Goal: Task Accomplishment & Management: Manage account settings

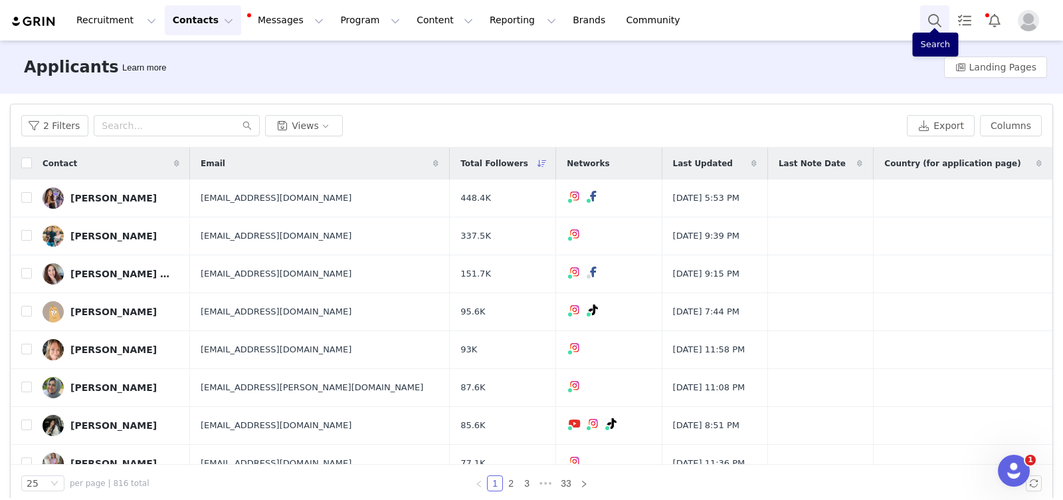
click at [937, 16] on button "Search" at bounding box center [934, 20] width 29 height 30
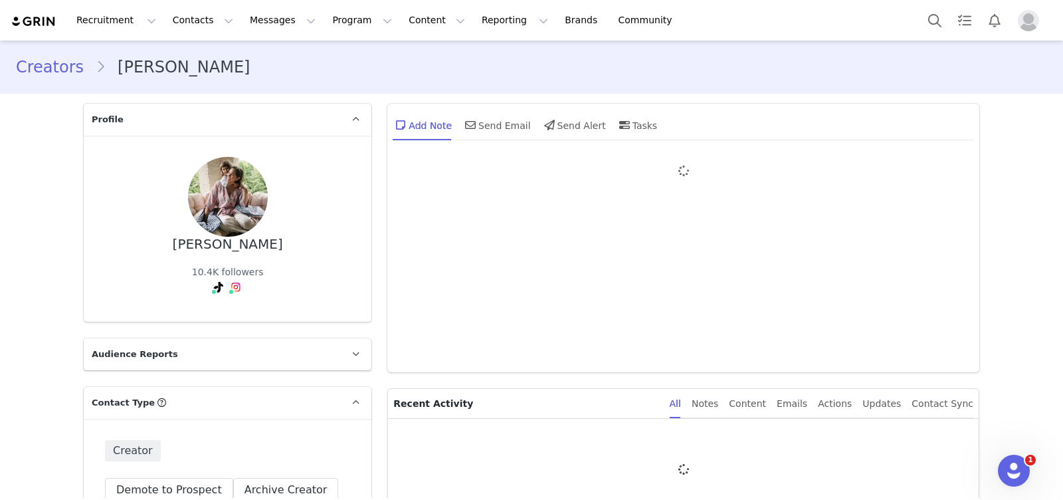
type input "+1 ([GEOGRAPHIC_DATA])"
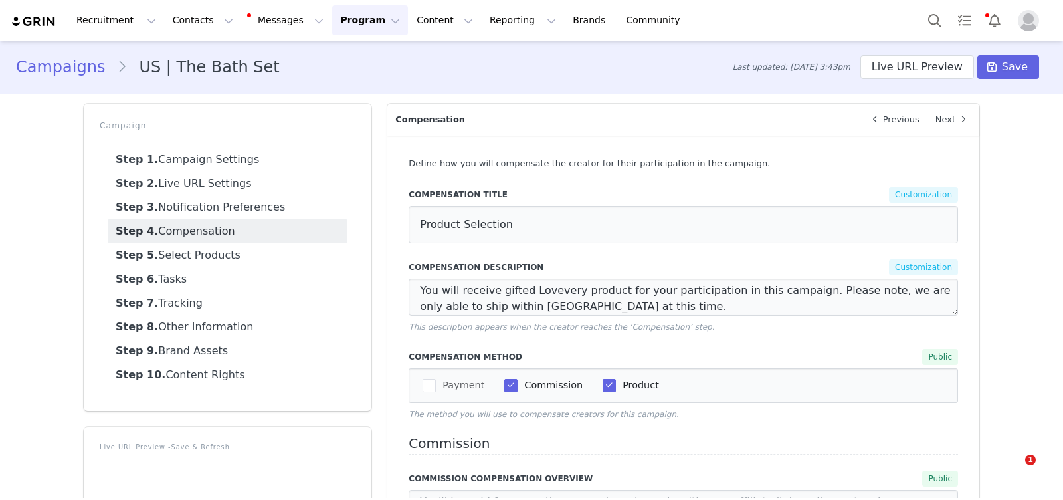
select select "32701"
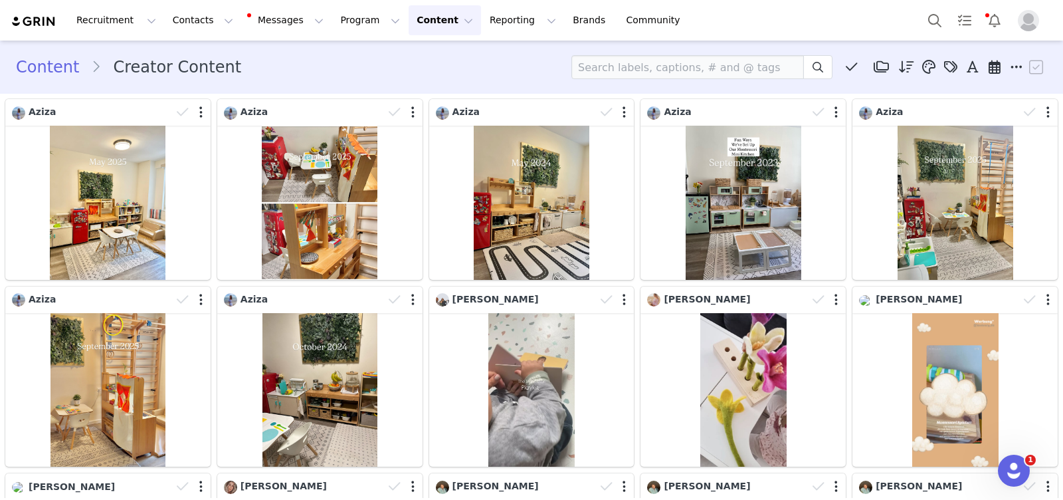
click at [412, 21] on button "Content Content" at bounding box center [445, 20] width 72 height 30
click at [435, 106] on p "Social Listening" at bounding box center [428, 108] width 73 height 14
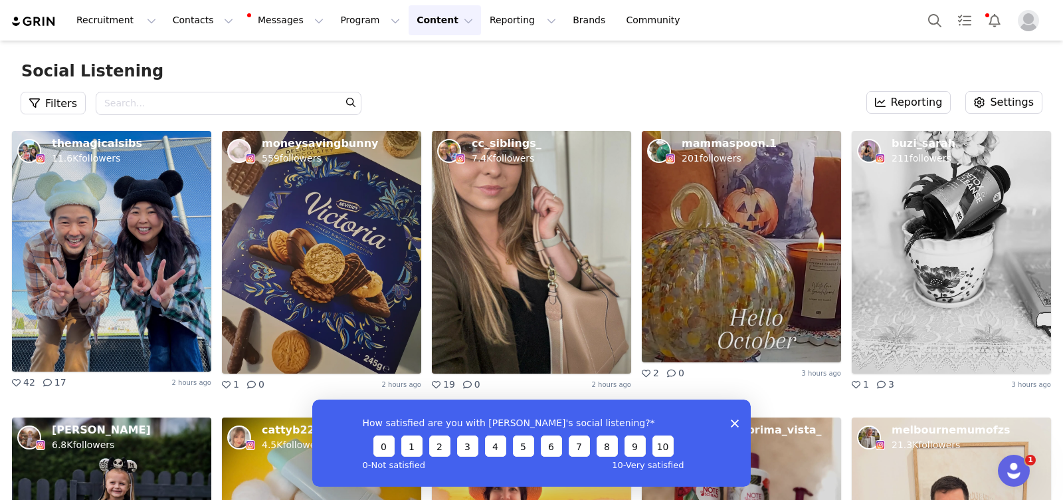
click at [413, 28] on button "Content Content" at bounding box center [445, 20] width 72 height 30
click at [423, 58] on p "Creator Content" at bounding box center [429, 59] width 74 height 14
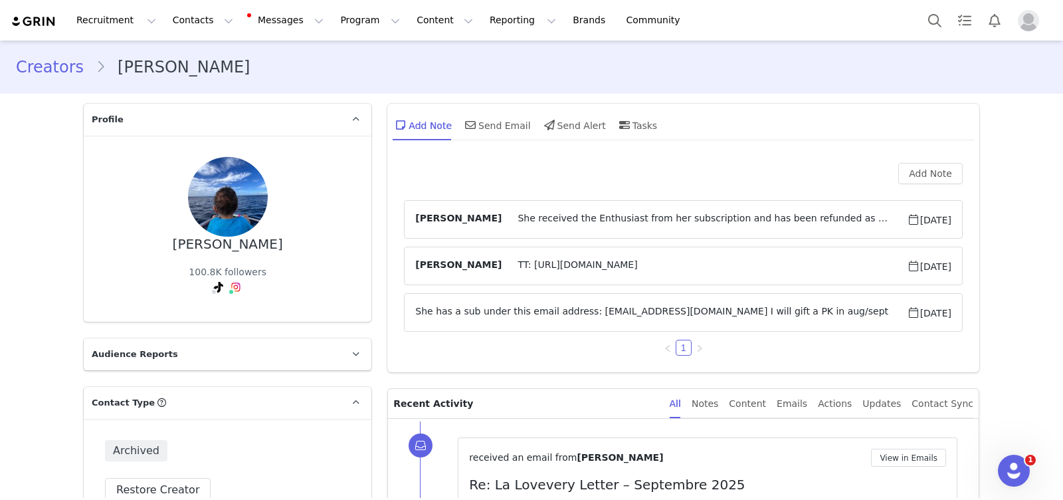
click at [1027, 22] on img "Profile" at bounding box center [1028, 20] width 21 height 21
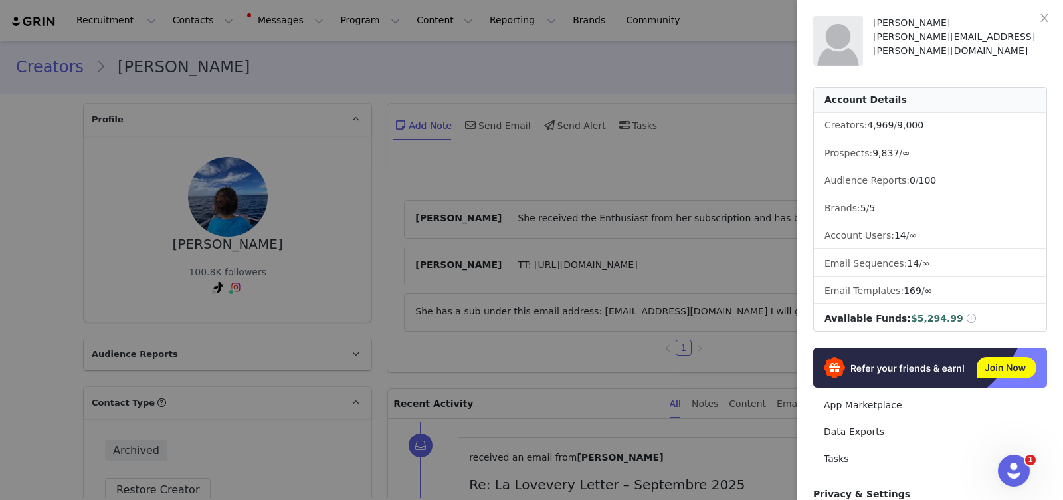
scroll to position [170, 0]
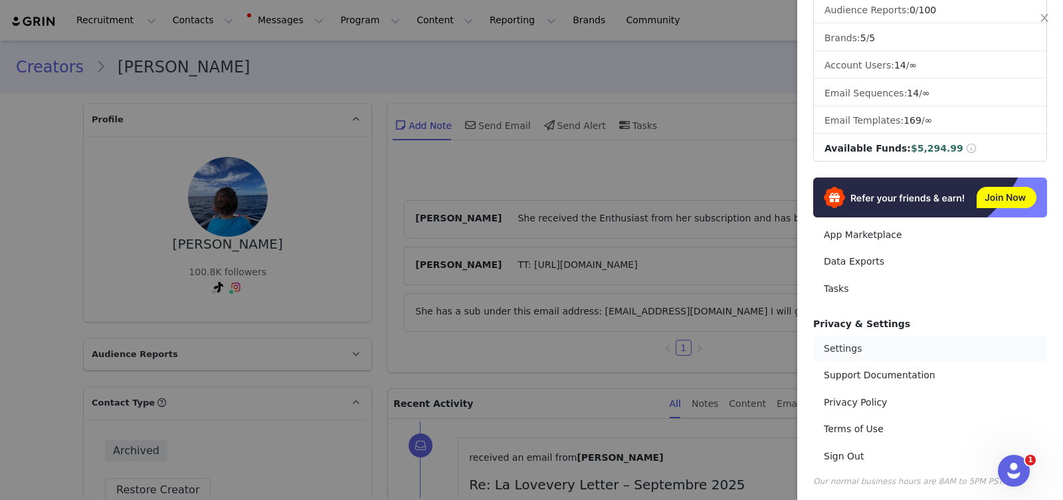
click at [858, 341] on link "Settings" at bounding box center [930, 348] width 234 height 25
select select "Europe/[GEOGRAPHIC_DATA]"
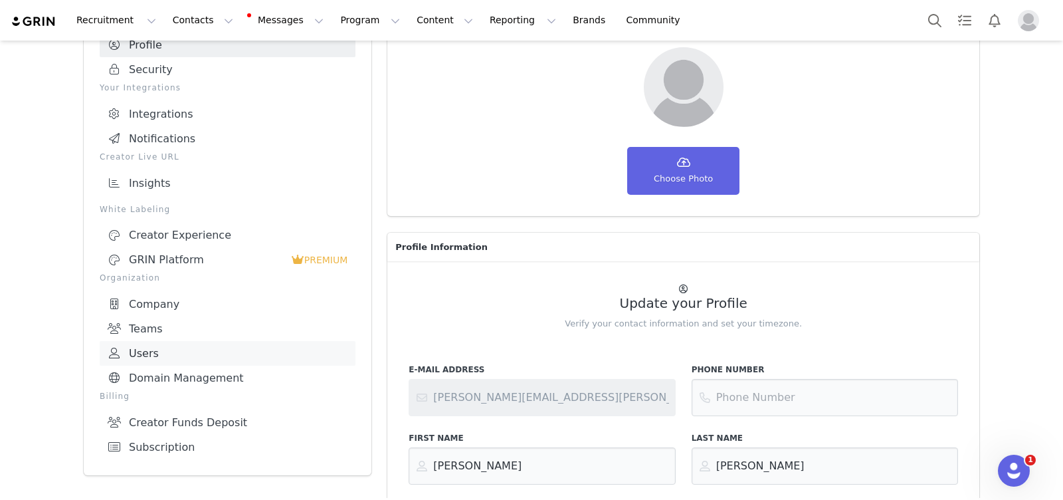
click at [169, 341] on link "Users" at bounding box center [228, 353] width 256 height 25
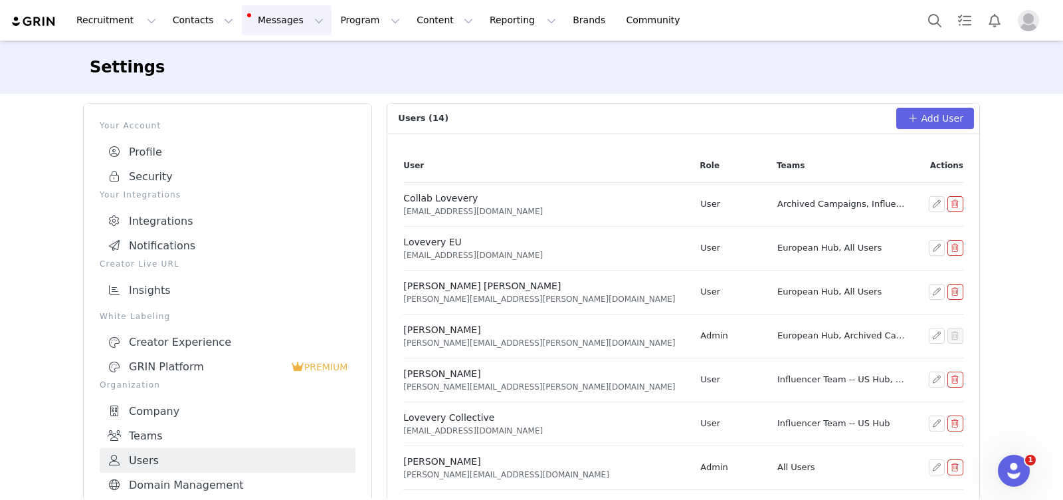
click at [272, 23] on button "Messages Messages" at bounding box center [287, 20] width 90 height 30
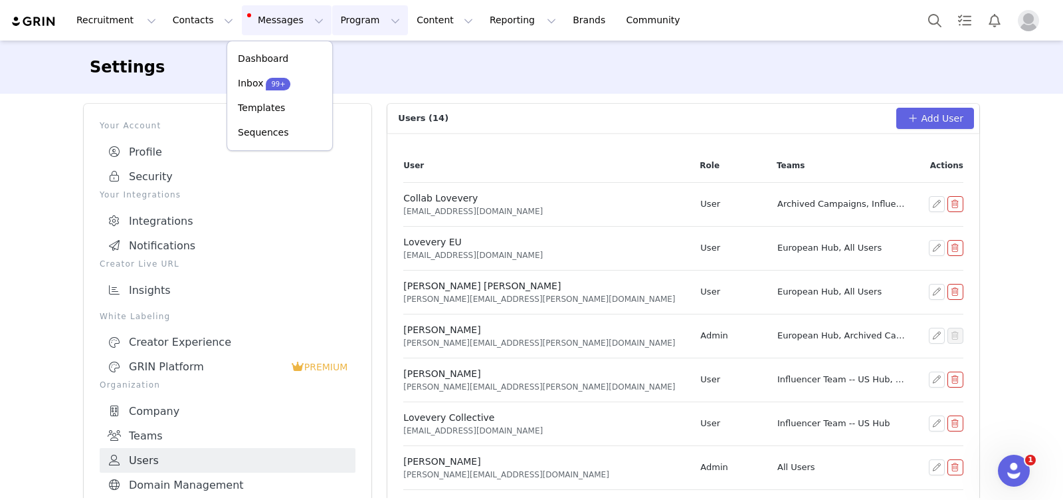
click at [335, 35] on button "Program Program" at bounding box center [370, 20] width 76 height 30
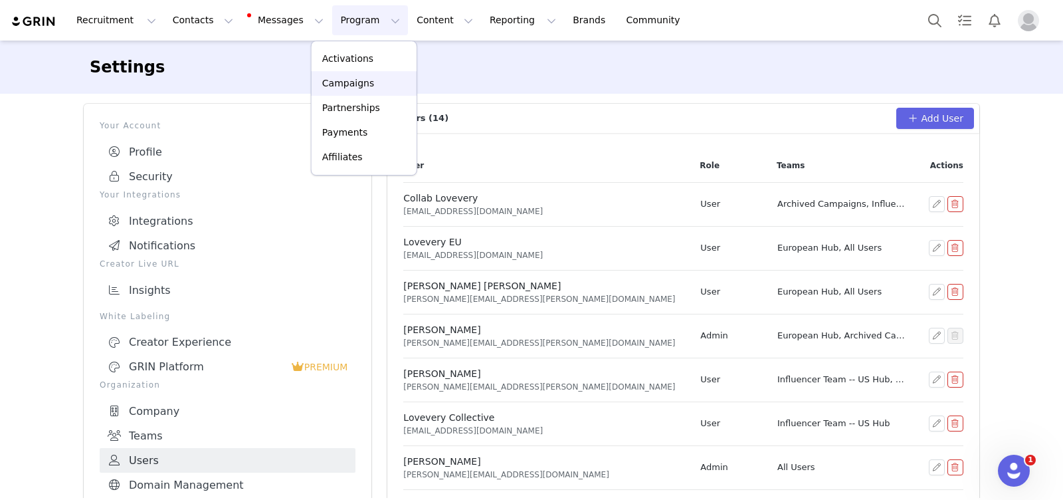
click at [358, 86] on p "Campaigns" at bounding box center [348, 83] width 52 height 14
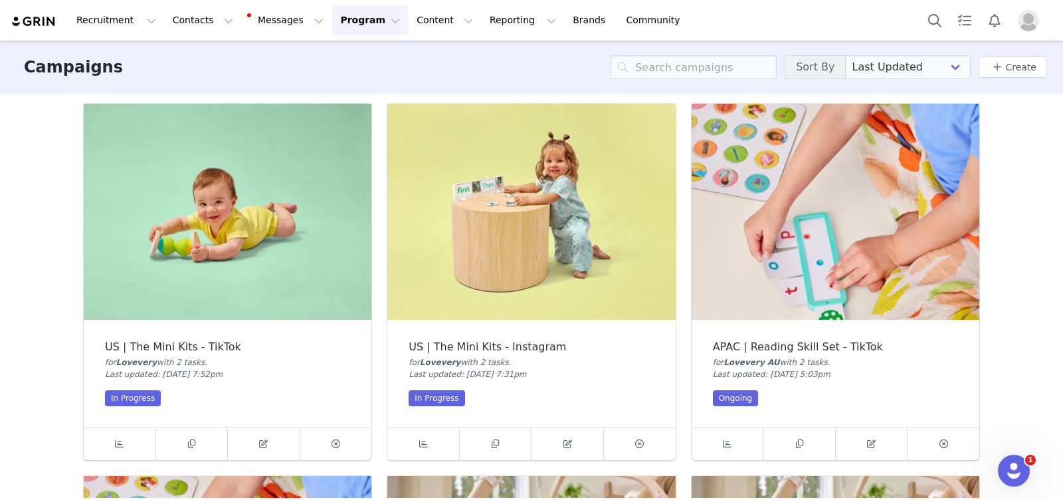
click at [341, 21] on button "Program Program" at bounding box center [370, 20] width 76 height 30
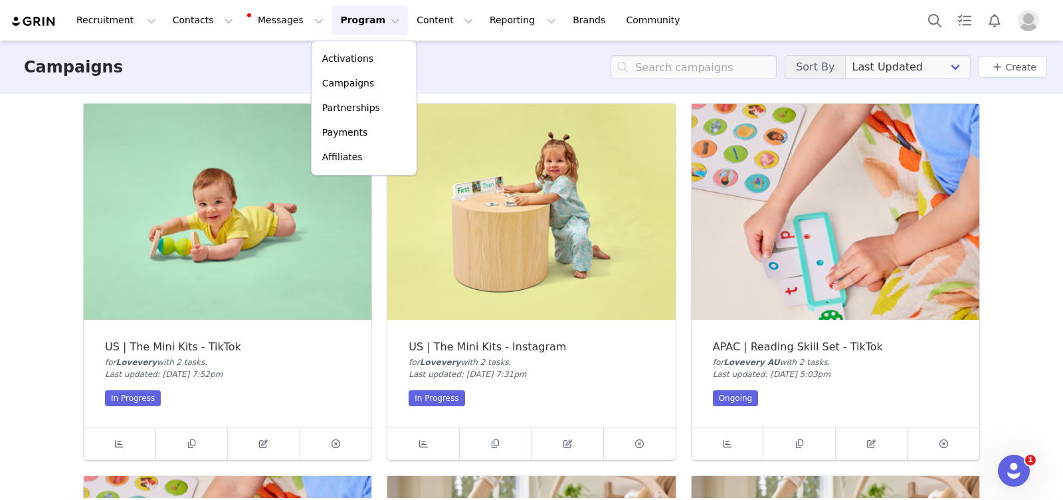
click at [492, 71] on div "Campaigns Sort By Last Updated Newest to Oldest Oldest to Newest Title A-Z Titl…" at bounding box center [531, 67] width 1063 height 53
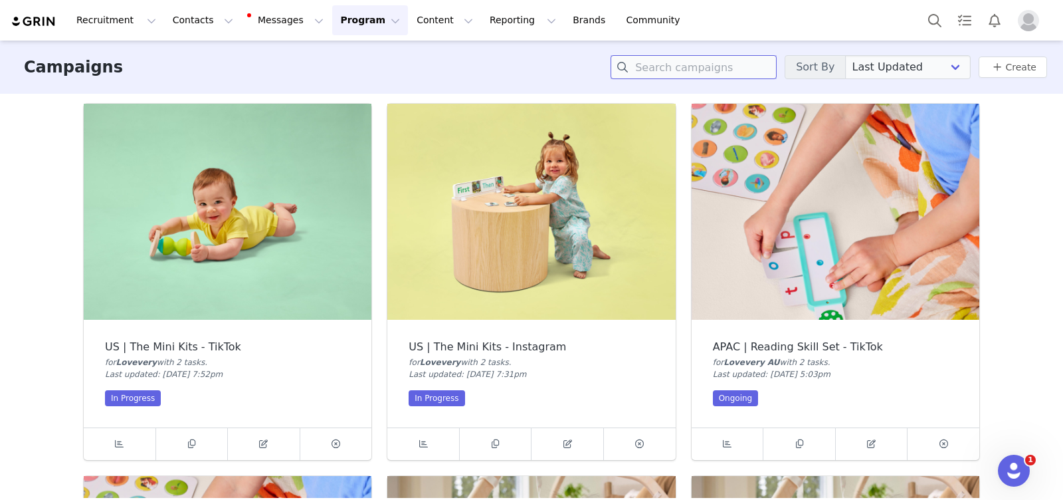
click at [700, 62] on input at bounding box center [694, 67] width 166 height 24
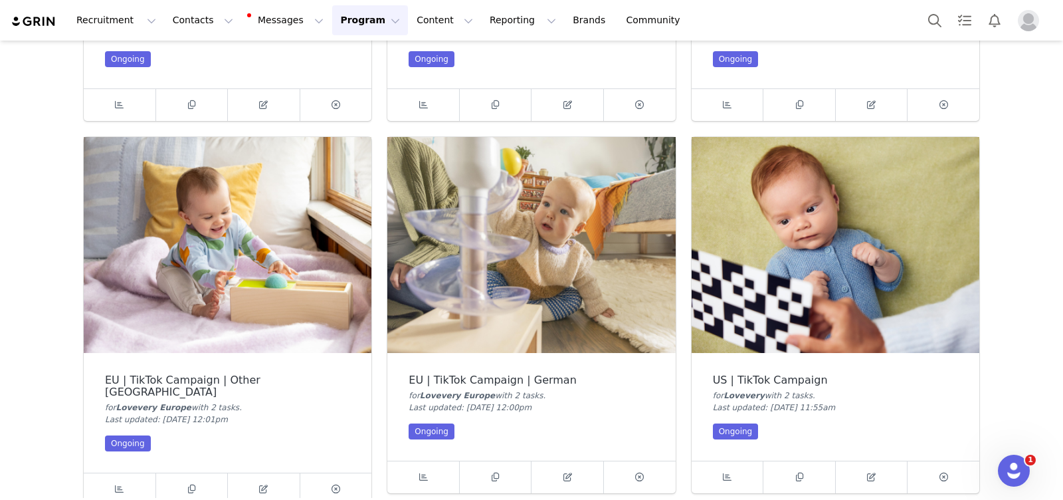
scroll to position [722, 0]
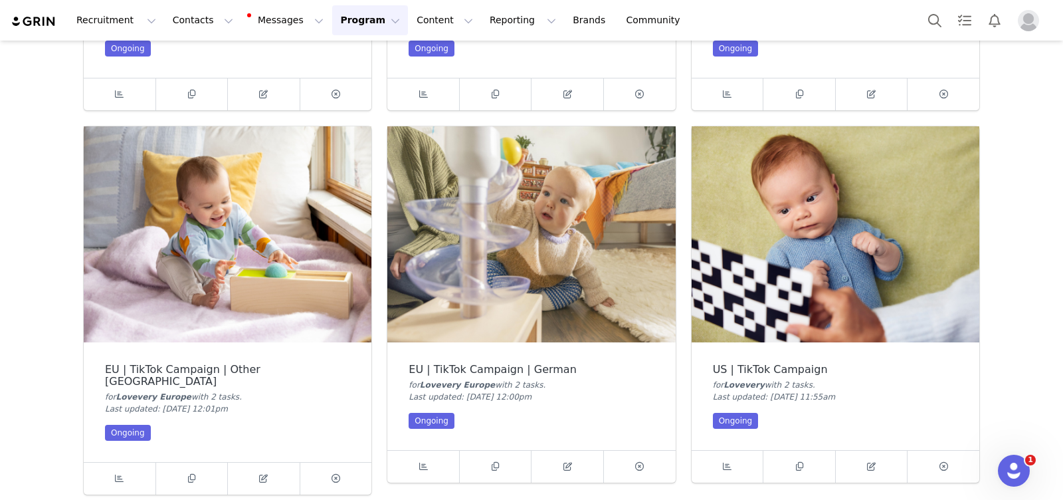
type input "tiktok"
click at [878, 283] on img at bounding box center [836, 234] width 288 height 216
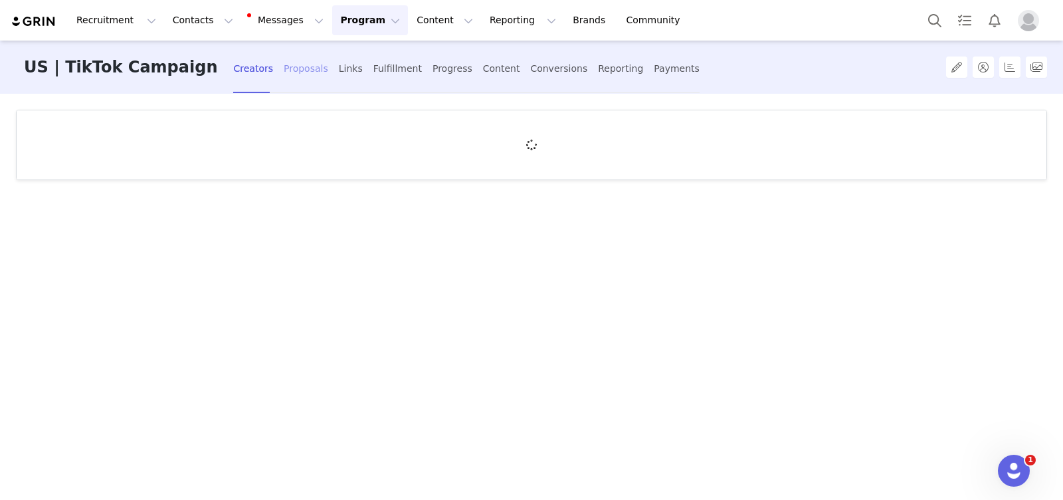
click at [284, 74] on div "Proposals" at bounding box center [306, 68] width 45 height 35
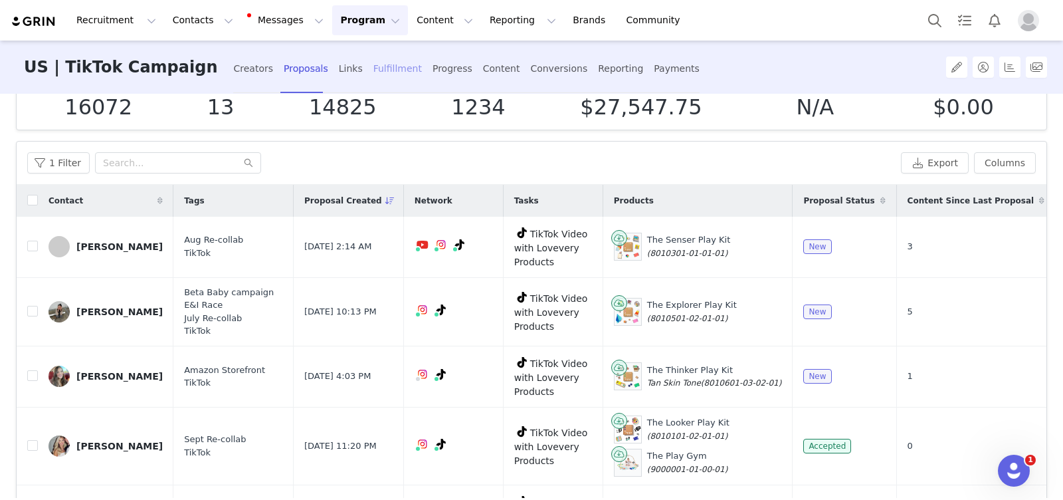
click at [373, 74] on div "Fulfillment" at bounding box center [397, 68] width 48 height 35
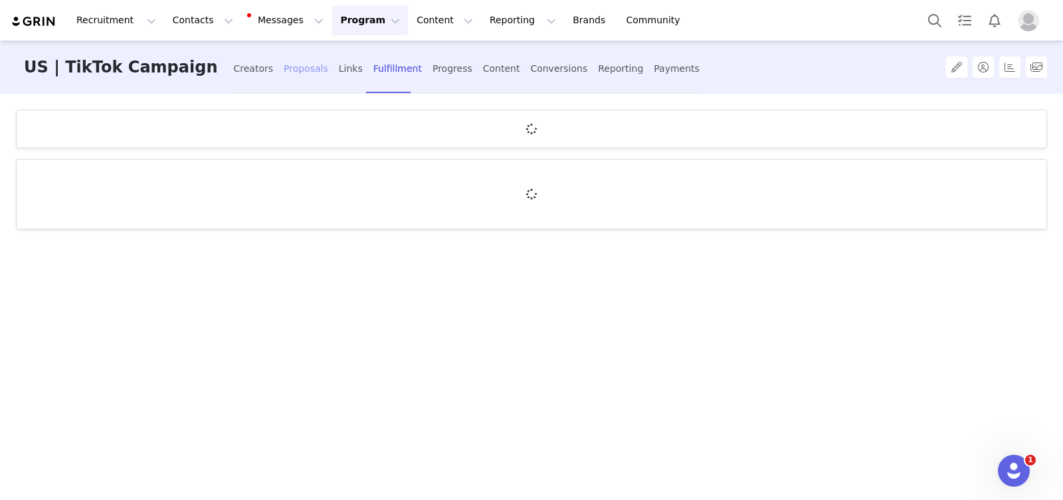
click at [284, 69] on div "Proposals" at bounding box center [306, 68] width 45 height 35
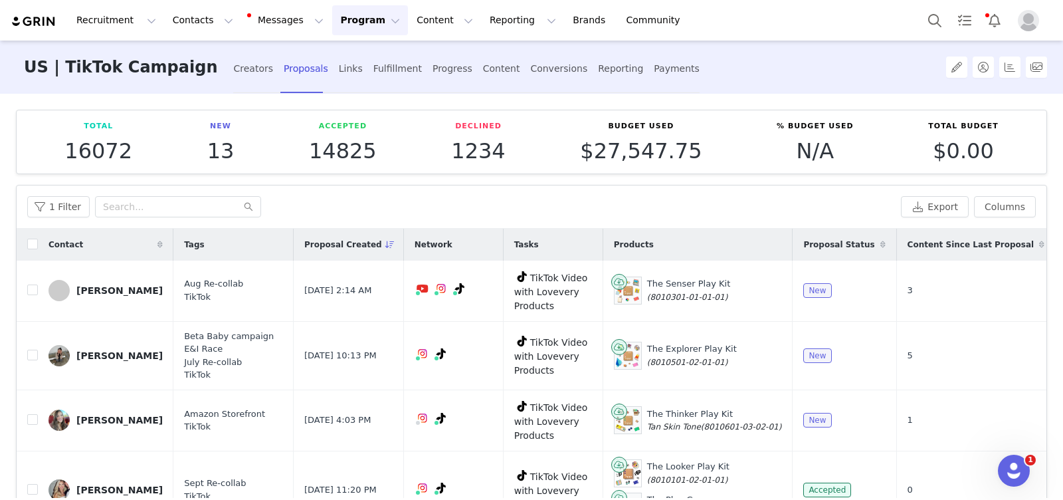
click at [1020, 21] on img "Profile" at bounding box center [1028, 20] width 21 height 21
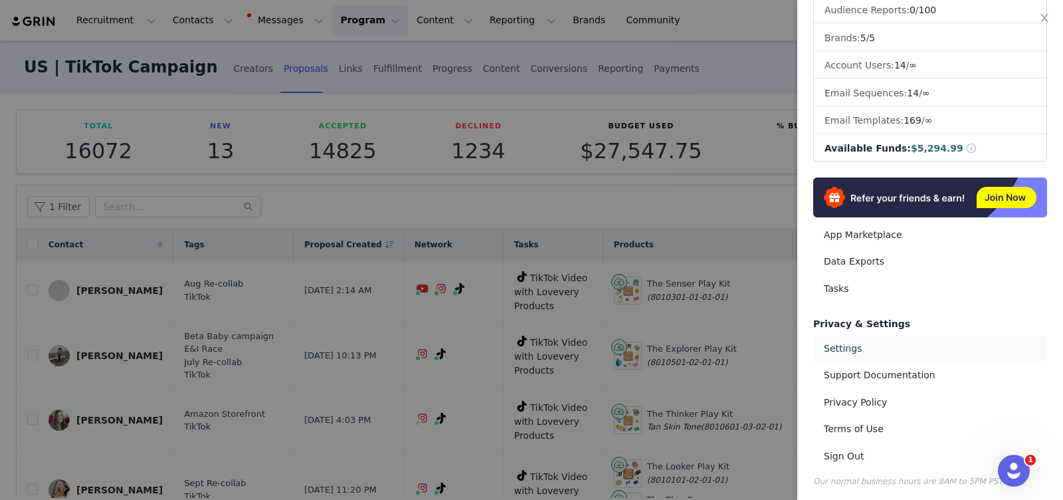
click at [892, 346] on link "Settings" at bounding box center [930, 348] width 234 height 25
select select "Europe/Amsterdam"
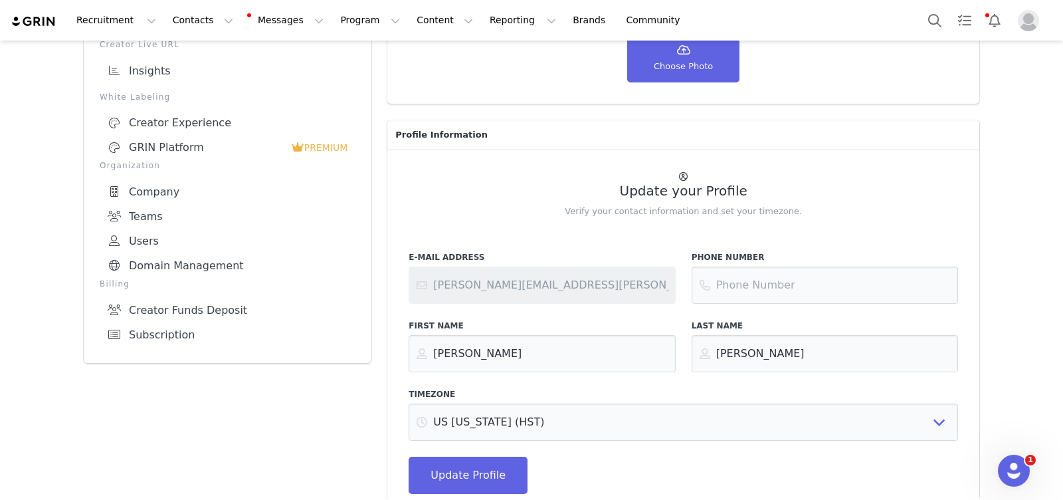
scroll to position [206, 0]
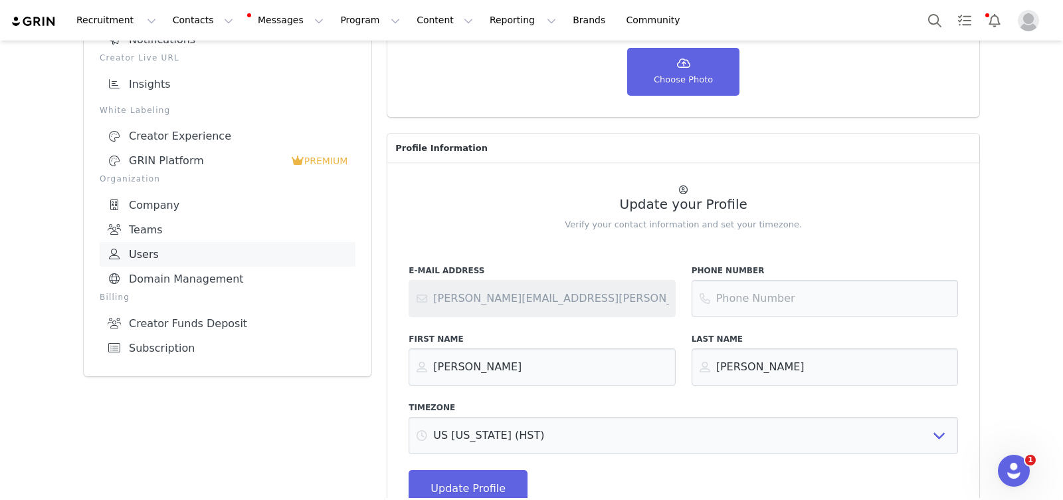
click at [214, 251] on link "Users" at bounding box center [228, 254] width 256 height 25
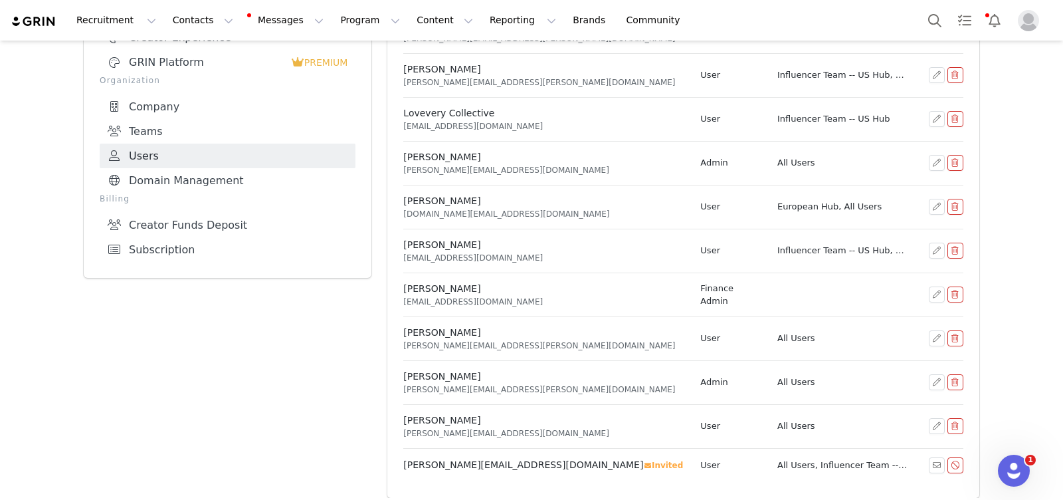
scroll to position [309, 0]
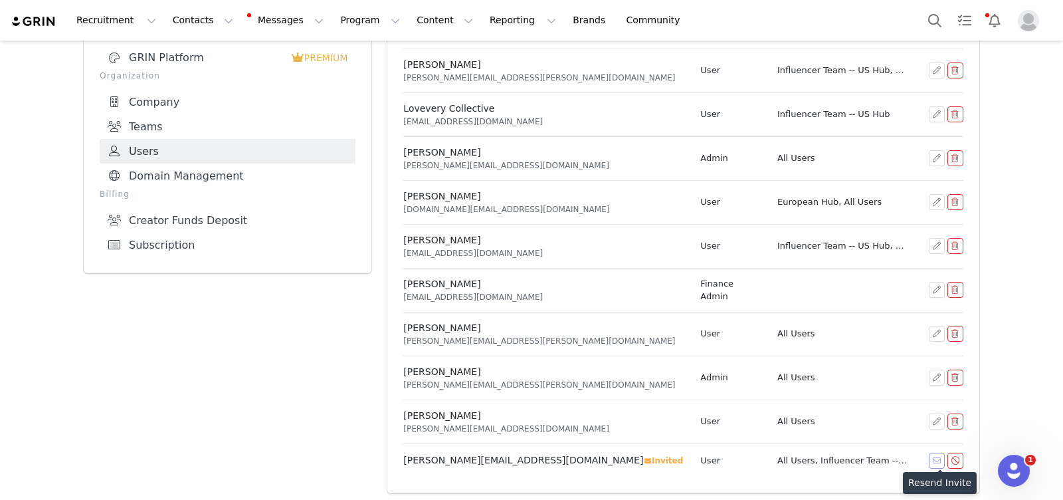
click at [937, 456] on button "button" at bounding box center [937, 460] width 16 height 16
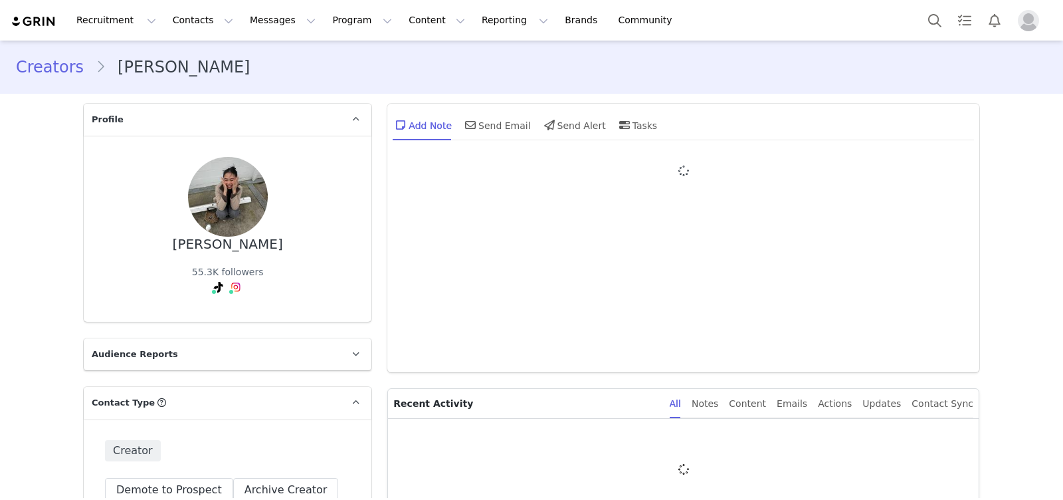
type input "+1 ([GEOGRAPHIC_DATA])"
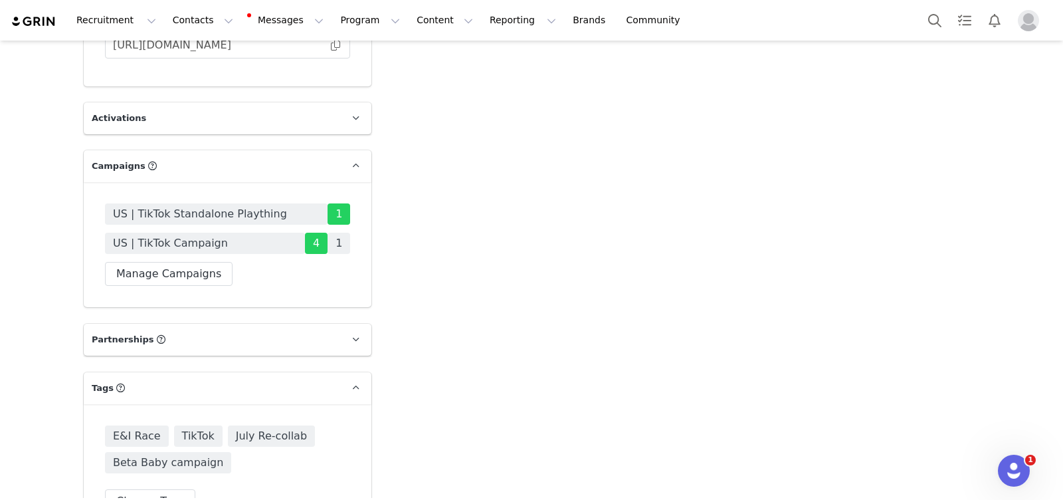
scroll to position [3057, 0]
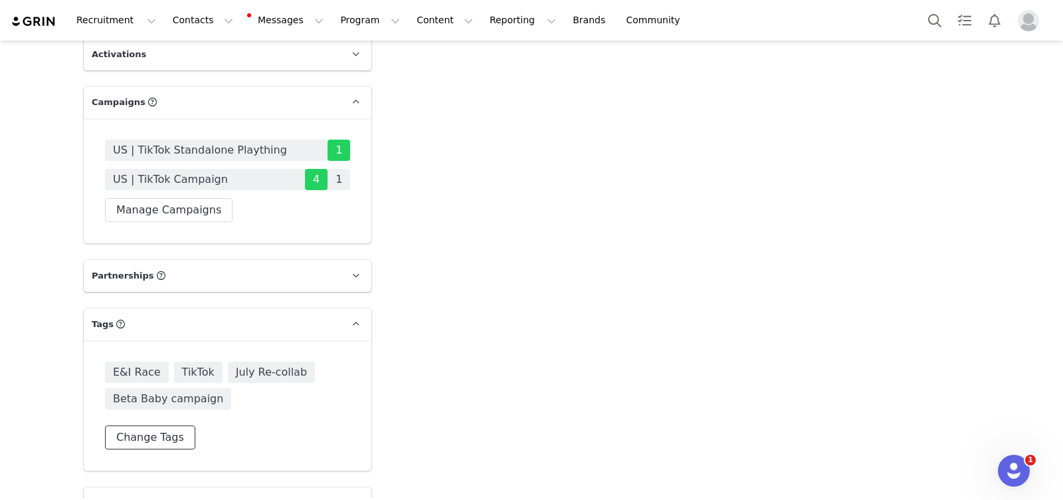
click at [162, 437] on button "Change Tags" at bounding box center [150, 437] width 90 height 24
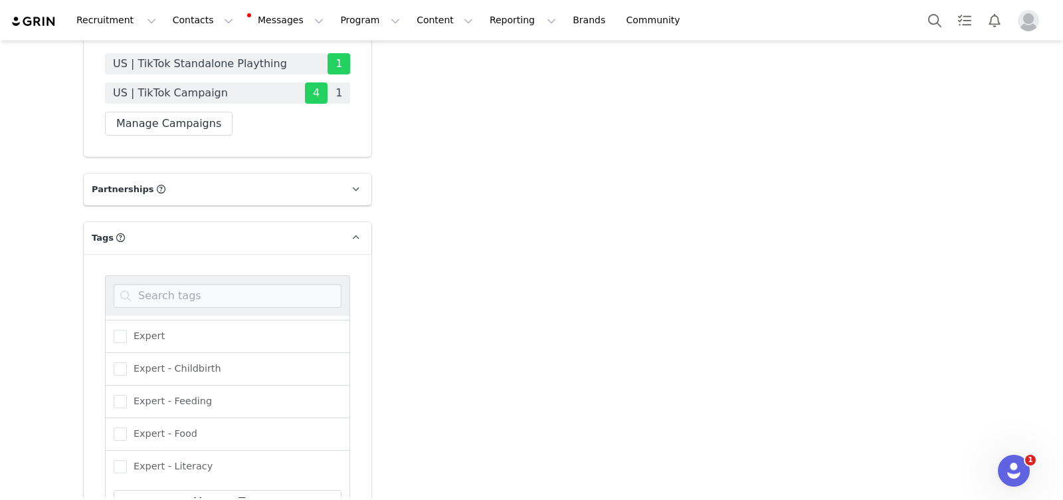
scroll to position [1870, 0]
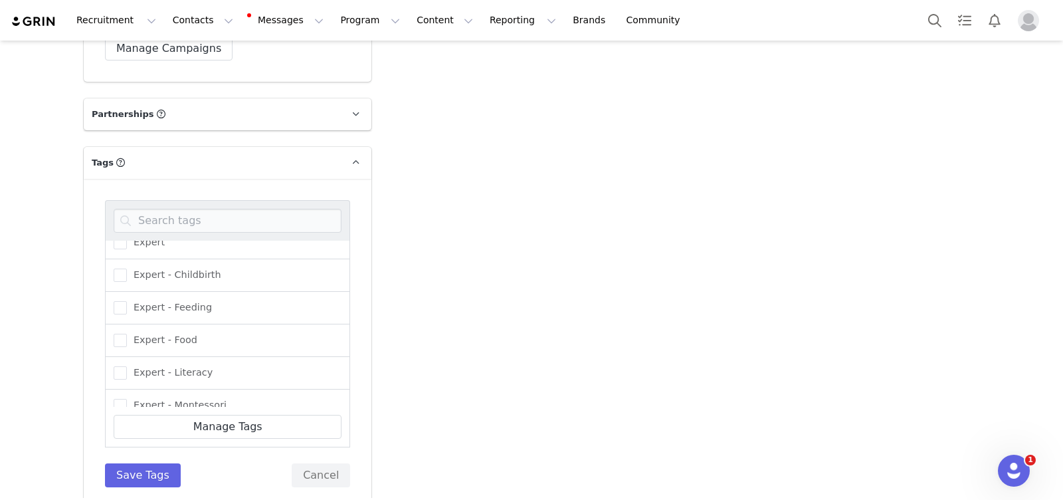
scroll to position [3233, 0]
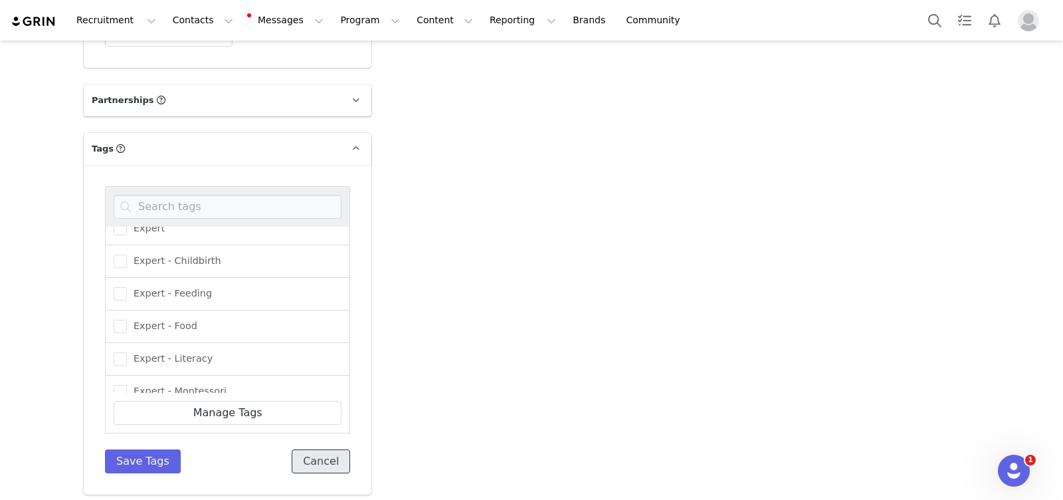
click at [321, 460] on button "Cancel" at bounding box center [321, 461] width 58 height 24
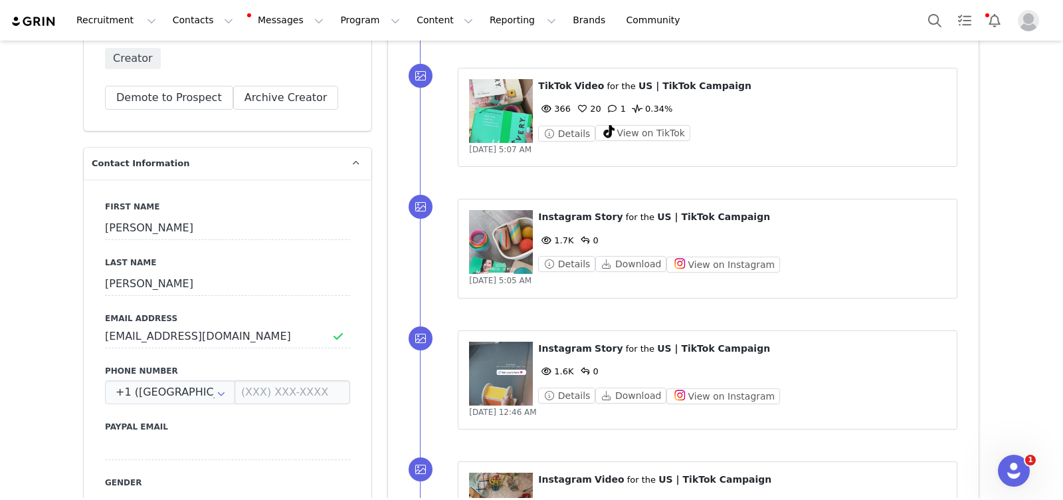
scroll to position [0, 0]
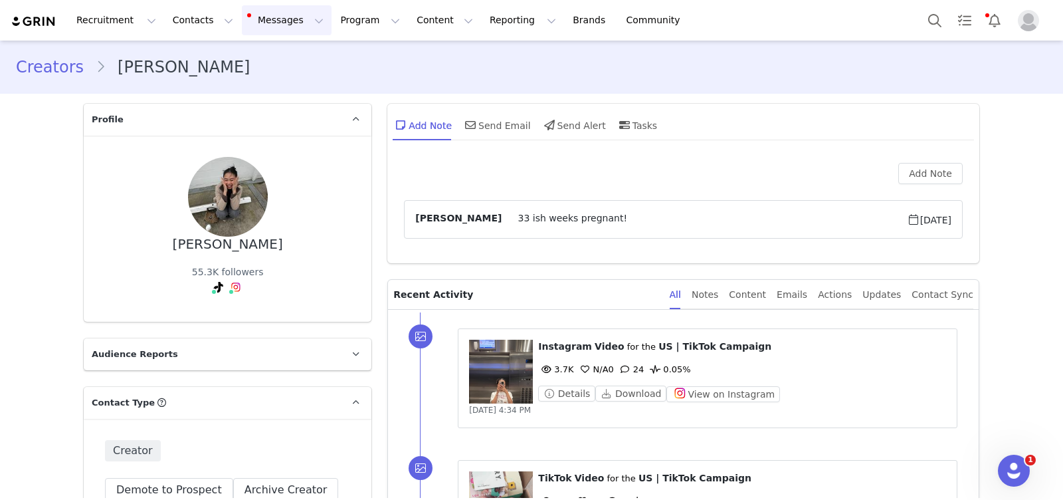
click at [264, 23] on button "Messages Messages" at bounding box center [287, 20] width 90 height 30
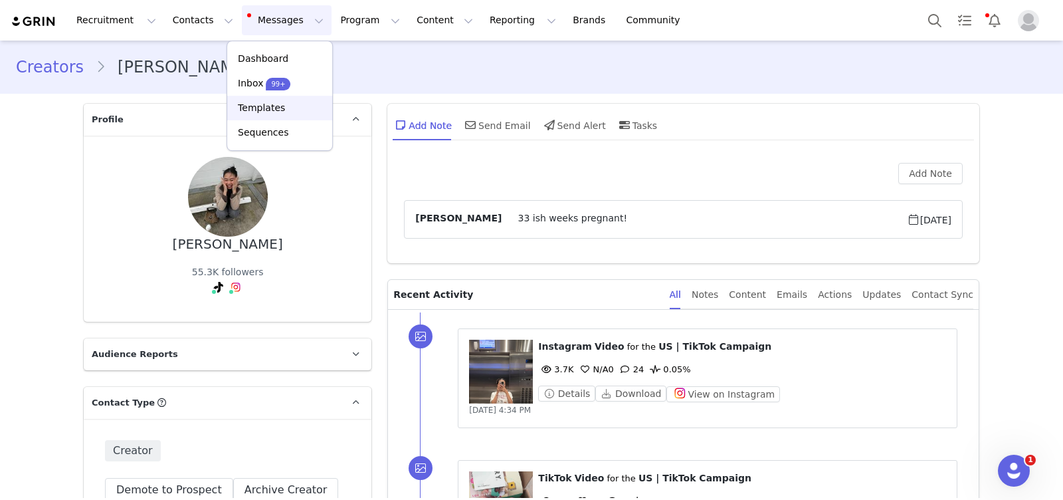
click at [268, 103] on p "Templates" at bounding box center [261, 108] width 47 height 14
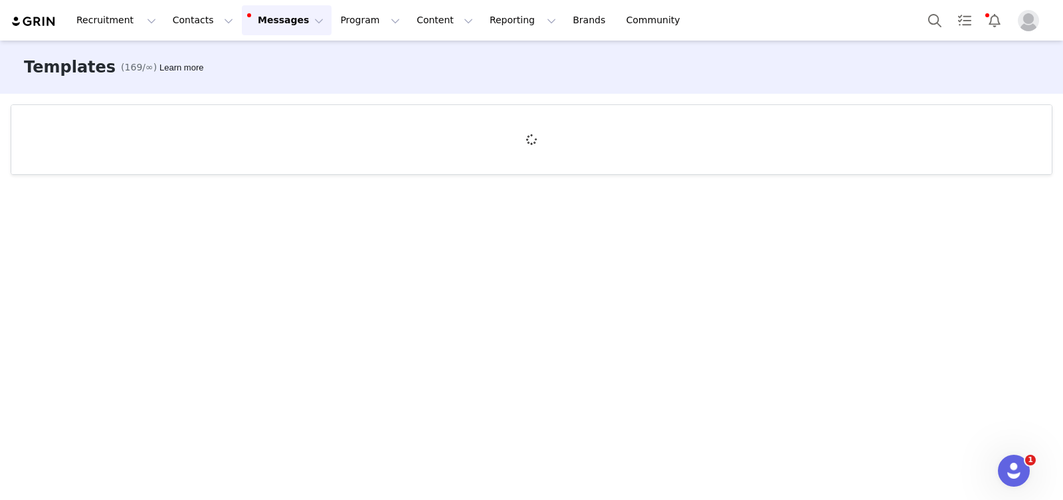
click at [338, 234] on div at bounding box center [531, 296] width 1063 height 404
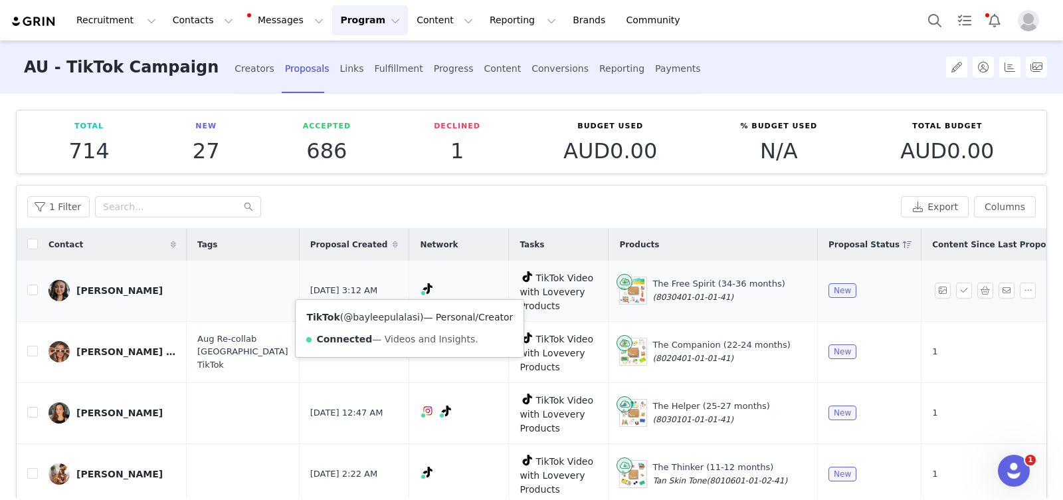
click at [398, 315] on link "@bayleepulalasi" at bounding box center [381, 317] width 76 height 11
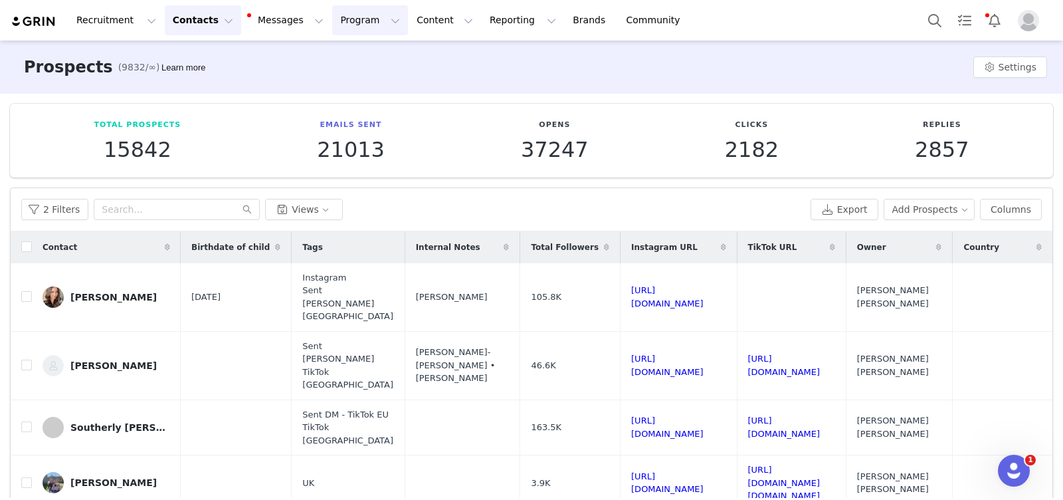
scroll to position [2202, 176]
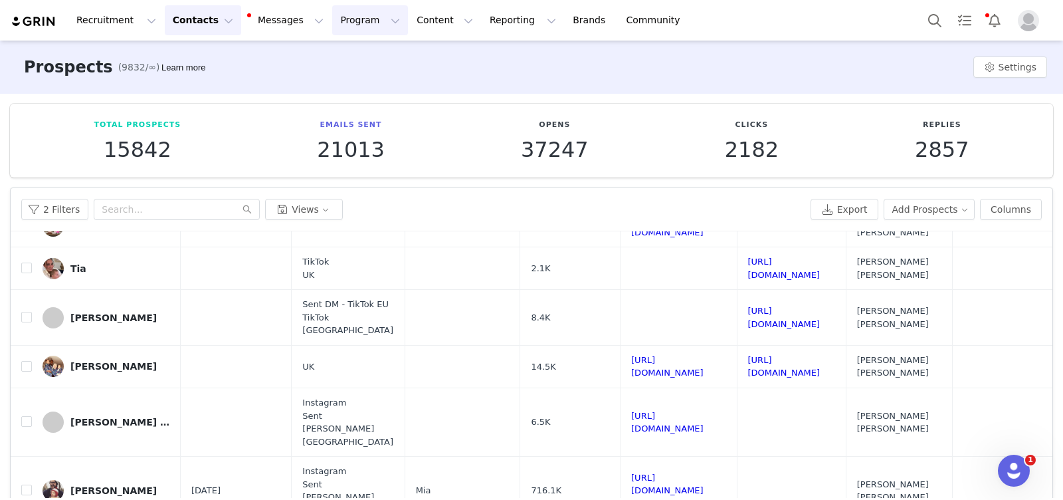
click at [343, 19] on button "Program Program" at bounding box center [370, 20] width 76 height 30
click at [371, 85] on div "Campaigns" at bounding box center [364, 83] width 89 height 14
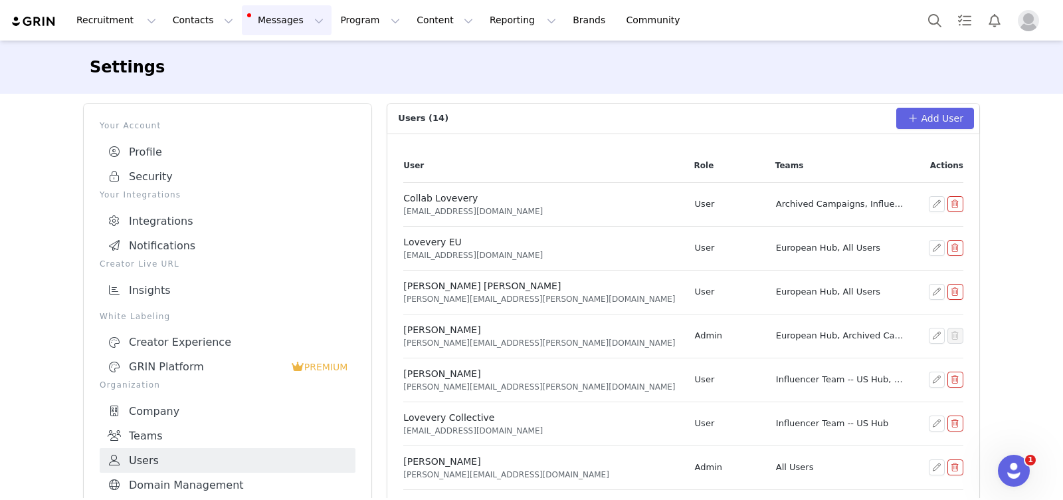
click at [256, 24] on button "Messages Messages" at bounding box center [287, 20] width 90 height 30
click at [406, 78] on div "Settings" at bounding box center [532, 67] width 884 height 24
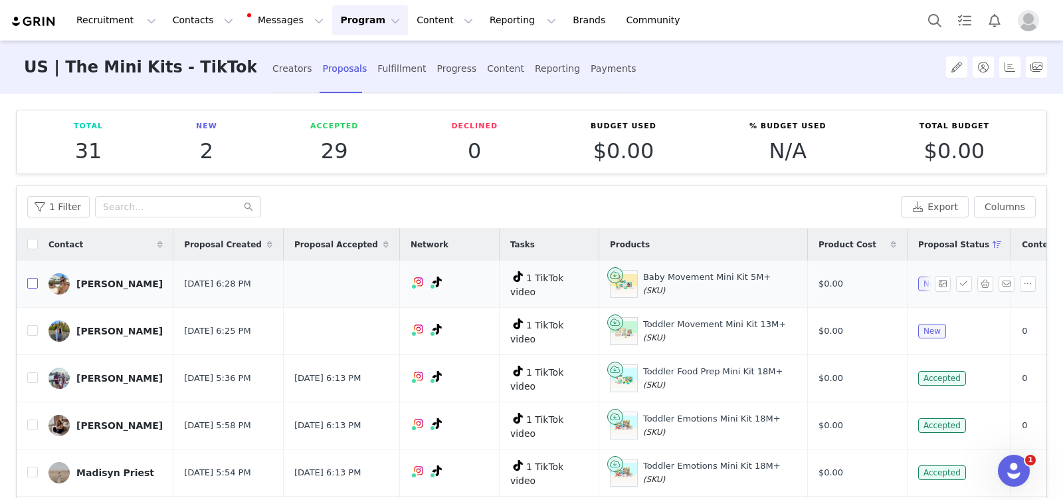
click at [35, 286] on label at bounding box center [32, 283] width 11 height 14
click at [35, 286] on input "checkbox" at bounding box center [32, 283] width 11 height 11
checkbox input "true"
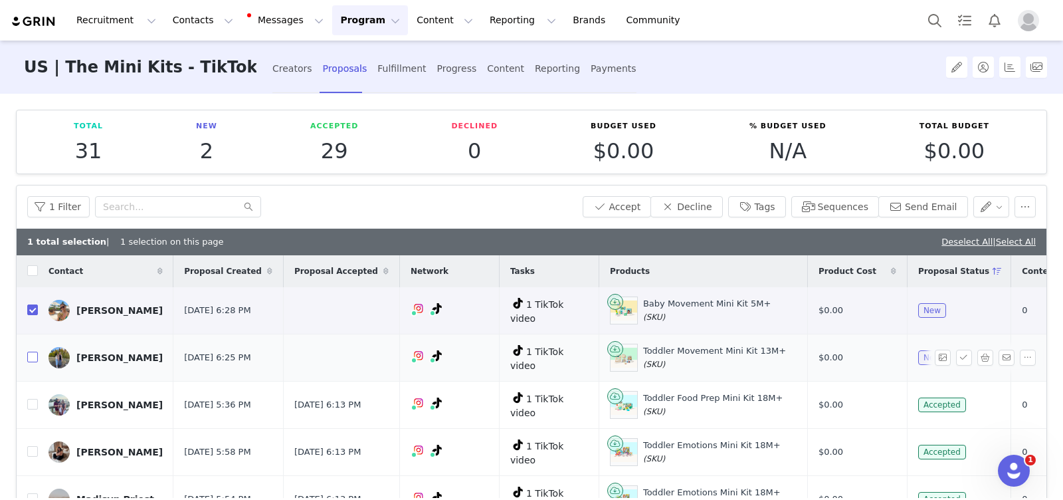
click at [34, 351] on input "checkbox" at bounding box center [32, 356] width 11 height 11
checkbox input "true"
click at [633, 211] on button "Accept" at bounding box center [617, 206] width 69 height 21
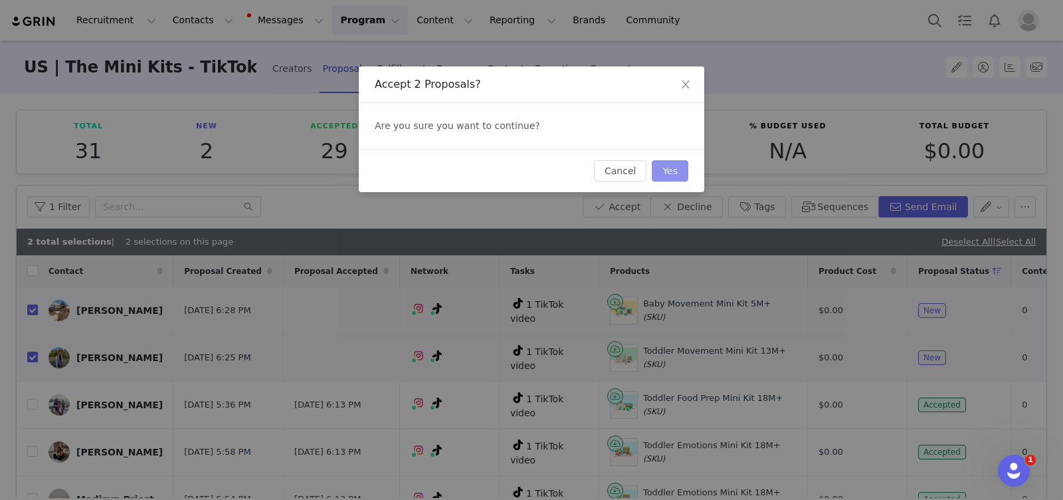
click at [667, 173] on button "Yes" at bounding box center [670, 170] width 37 height 21
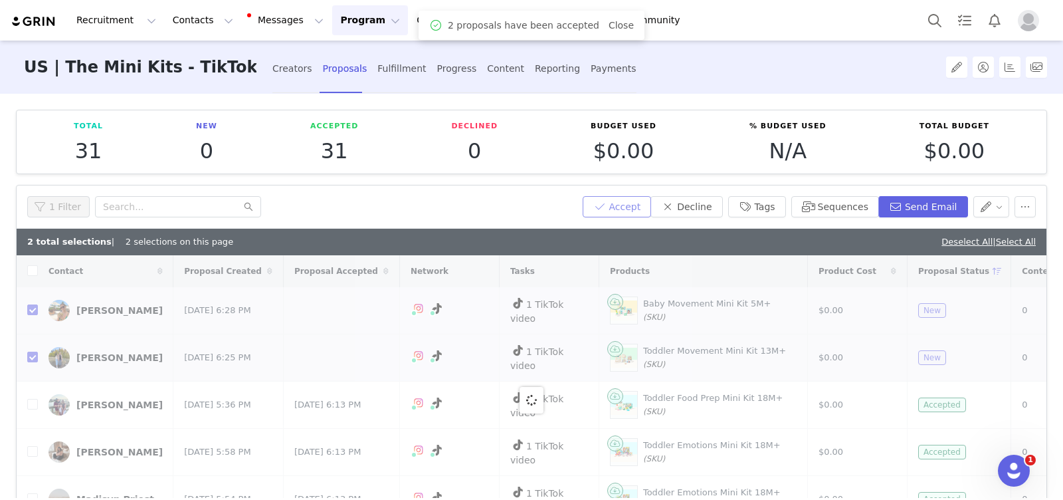
checkbox input "false"
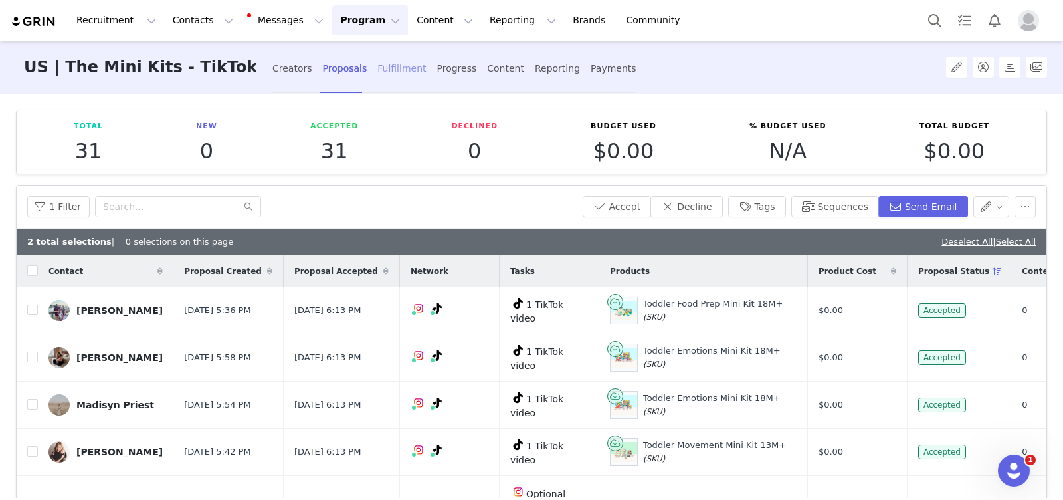
click at [377, 76] on div "Fulfillment" at bounding box center [401, 68] width 48 height 35
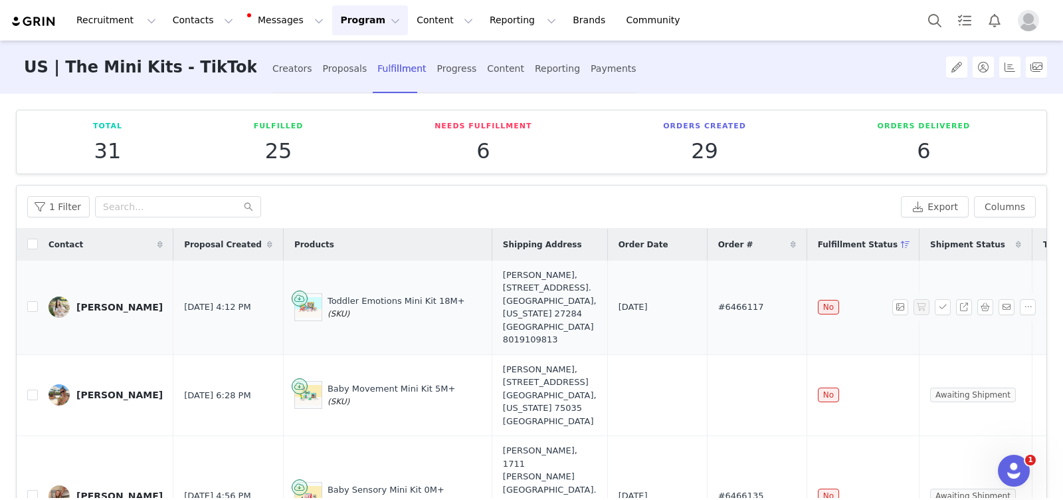
scroll to position [57, 0]
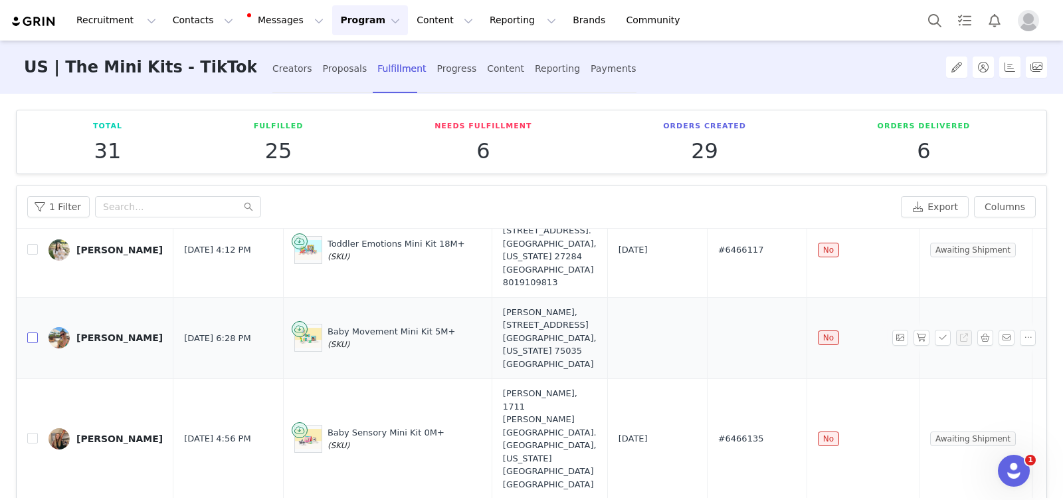
click at [31, 343] on input "checkbox" at bounding box center [32, 337] width 11 height 11
checkbox input "true"
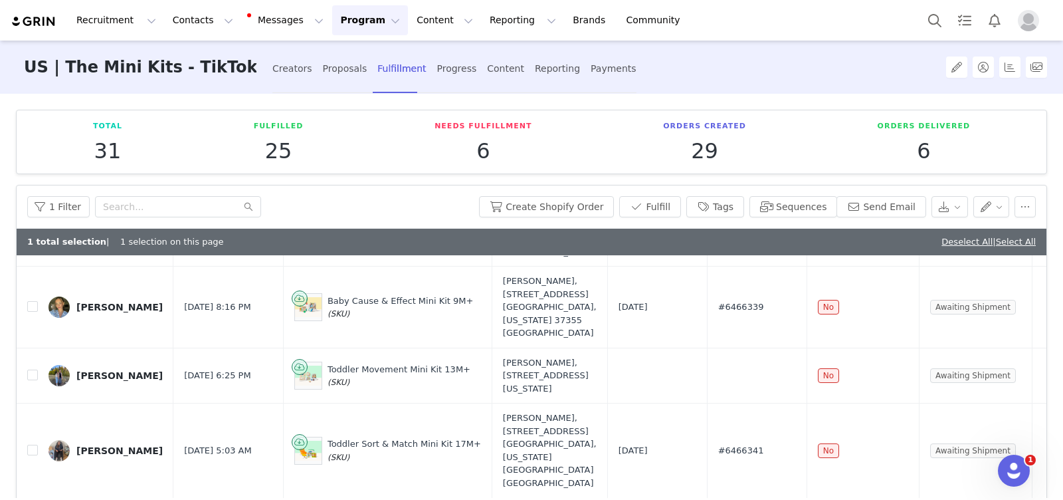
scroll to position [320, 0]
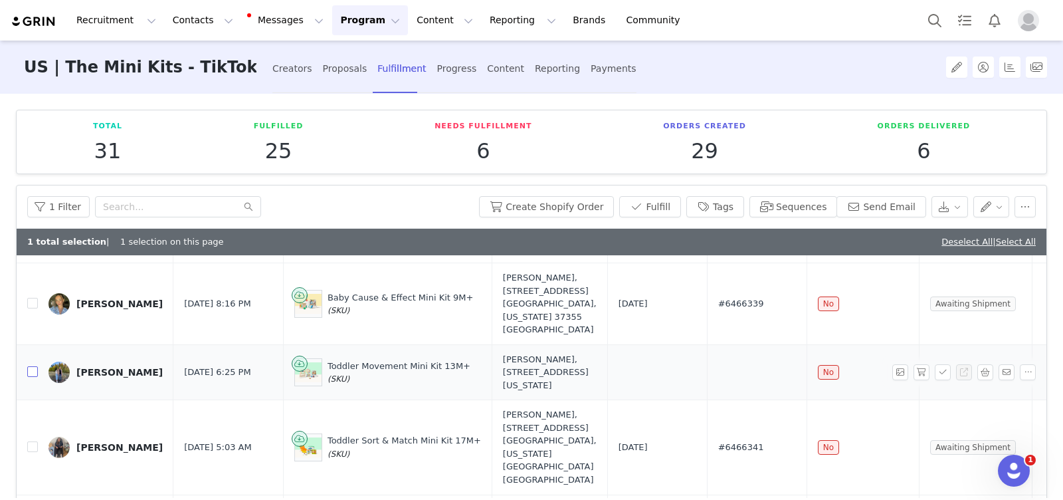
click at [34, 373] on input "checkbox" at bounding box center [32, 371] width 11 height 11
checkbox input "true"
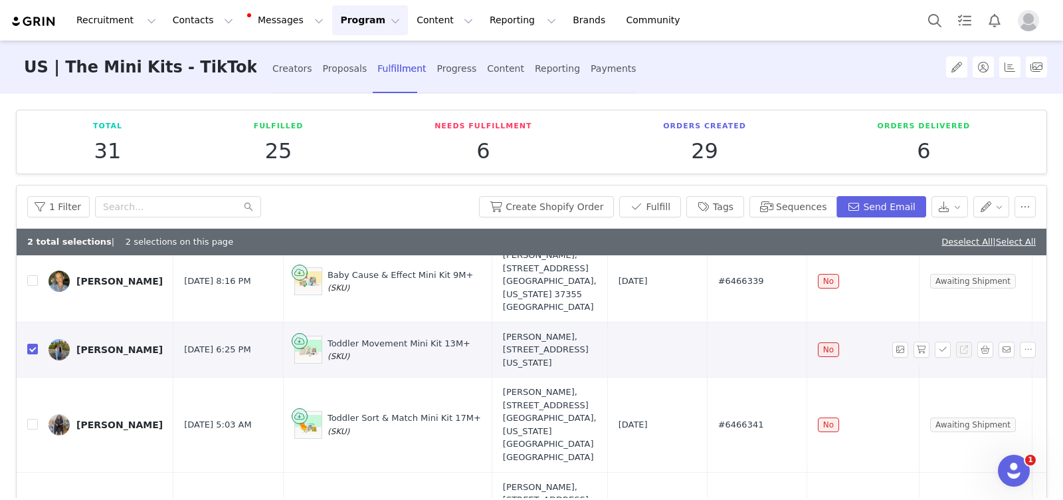
scroll to position [352, 0]
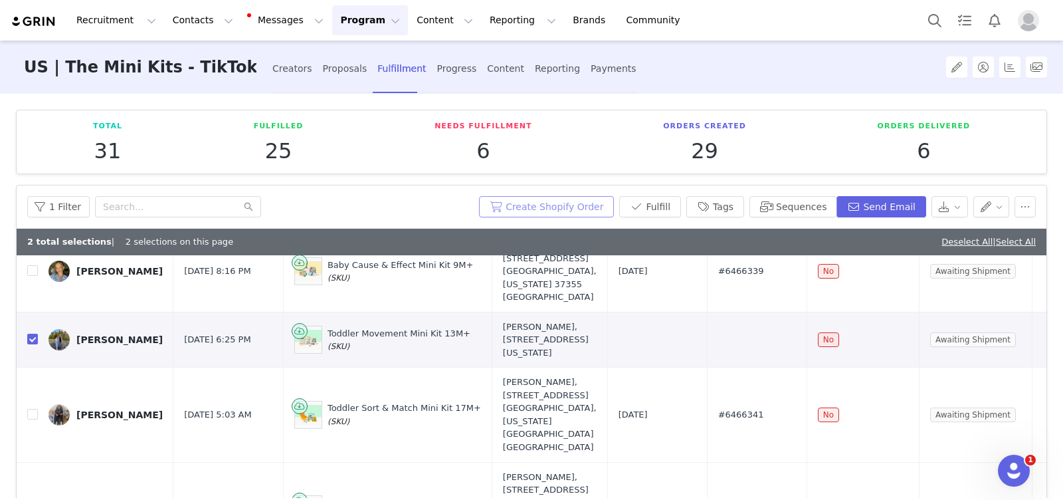
click at [555, 209] on button "Create Shopify Order" at bounding box center [546, 206] width 135 height 21
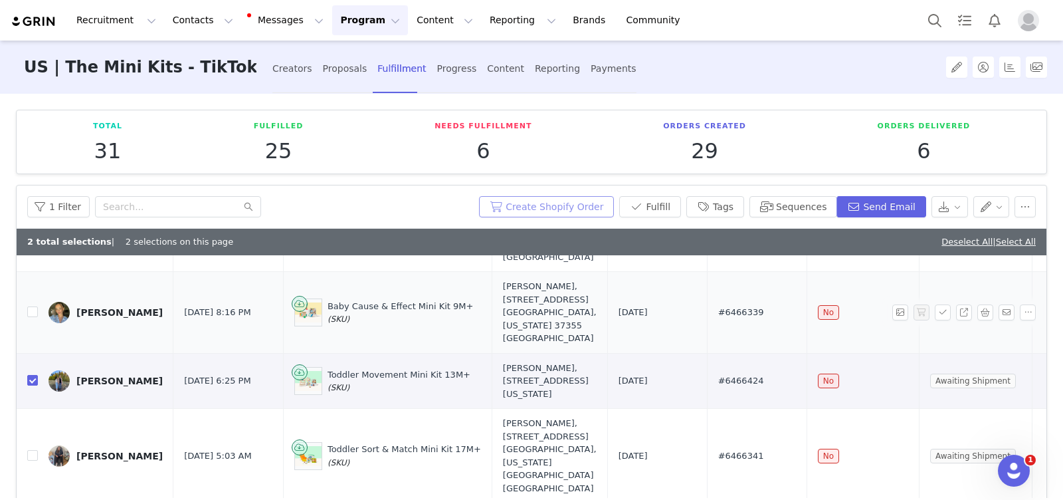
scroll to position [322, 0]
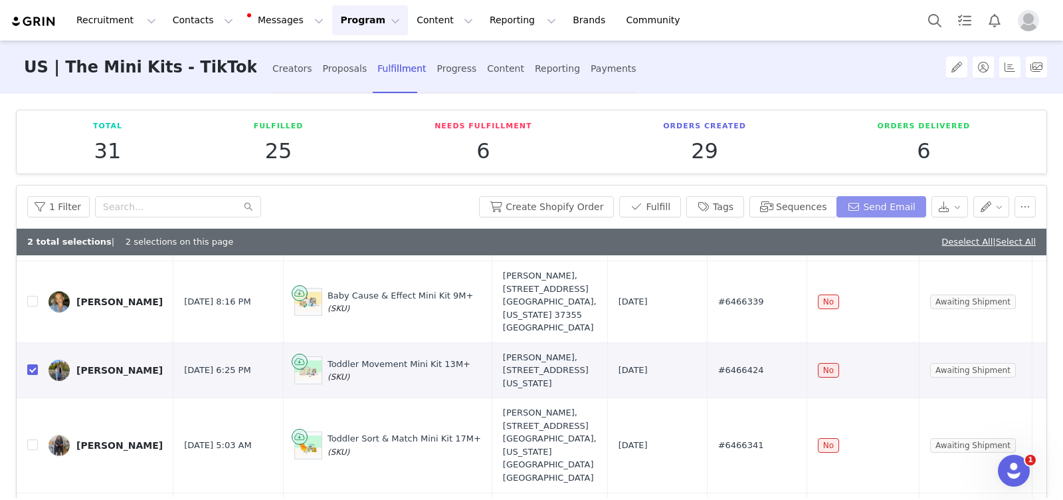
click at [872, 211] on button "Send Email" at bounding box center [881, 206] width 90 height 21
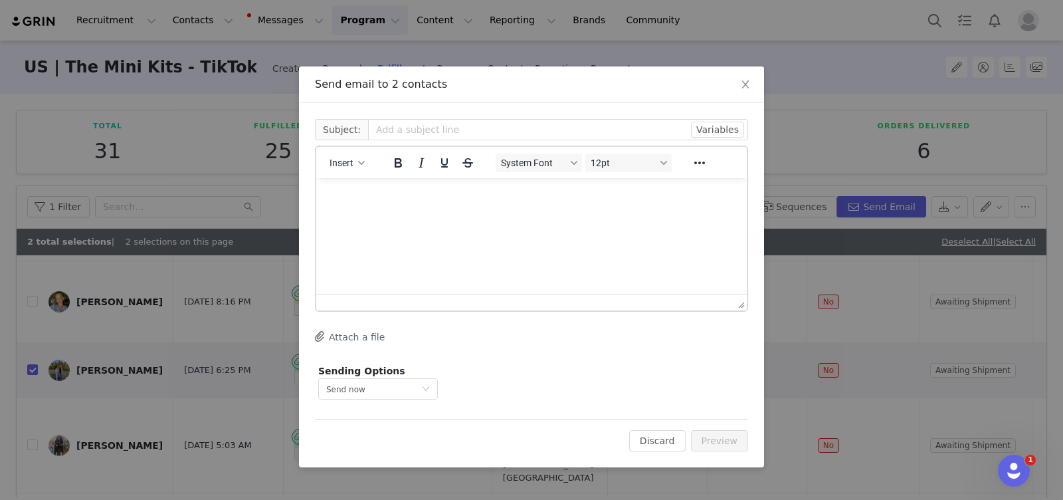
scroll to position [0, 0]
click at [354, 165] on button "Insert" at bounding box center [347, 162] width 46 height 19
click at [368, 178] on div "Insert Template" at bounding box center [396, 185] width 120 height 16
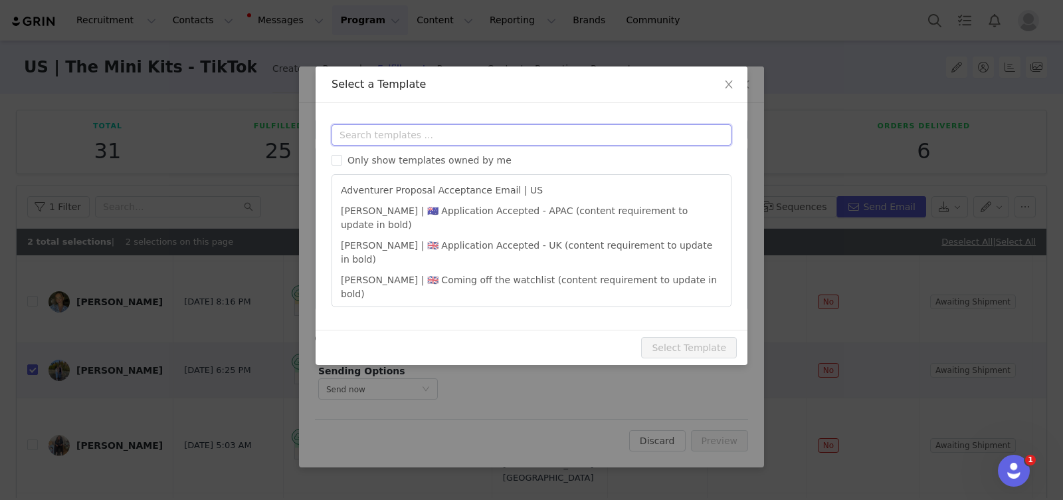
click at [398, 139] on input "text" at bounding box center [532, 134] width 400 height 21
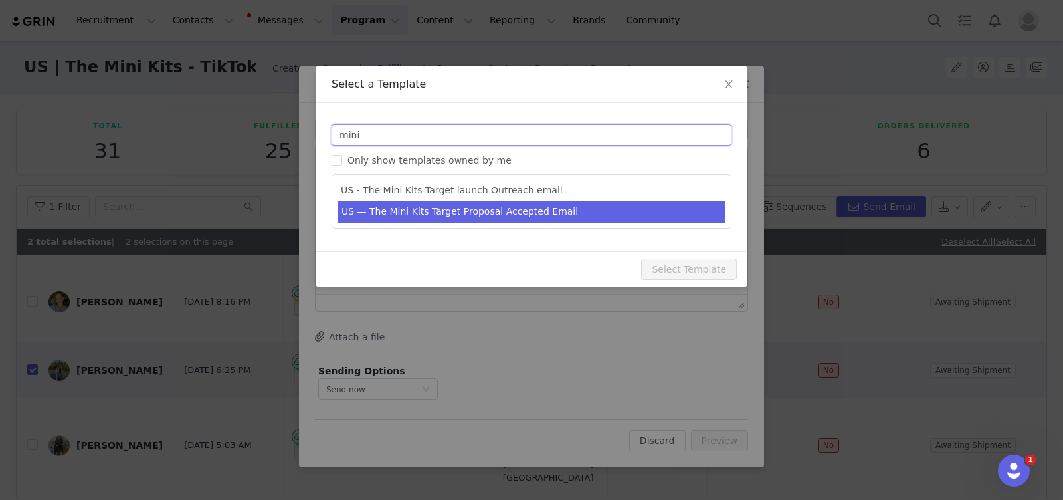
type input "mini"
click at [545, 209] on li "US — The Mini Kits Target Proposal Accepted Email" at bounding box center [532, 212] width 388 height 22
type input "We’re so excited to work with you!"
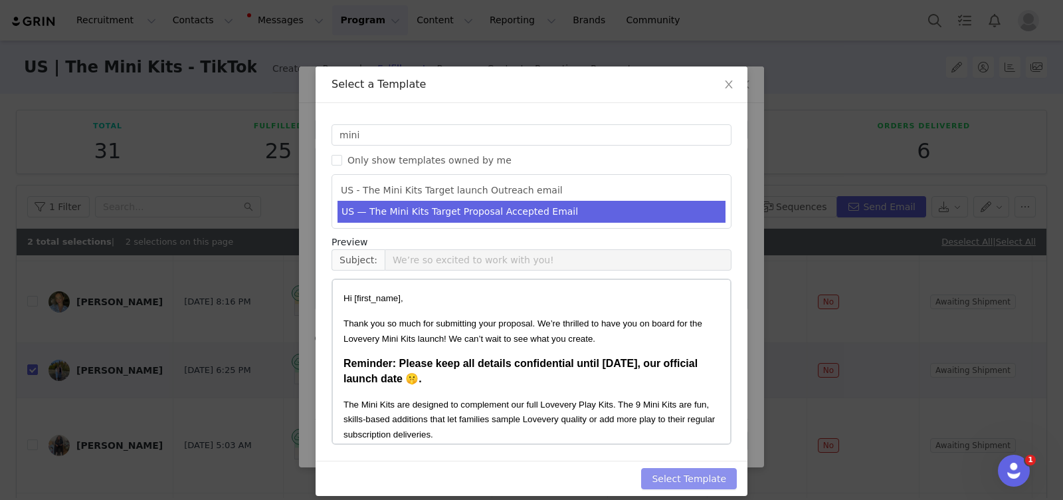
click at [702, 479] on button "Select Template" at bounding box center [689, 478] width 96 height 21
type input "We’re so excited to work with you!"
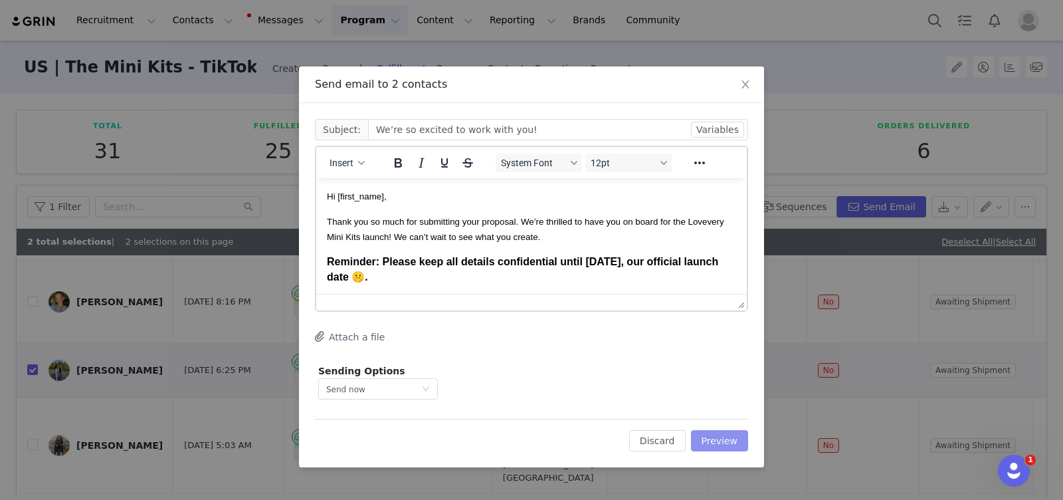
click at [718, 436] on button "Preview" at bounding box center [720, 440] width 58 height 21
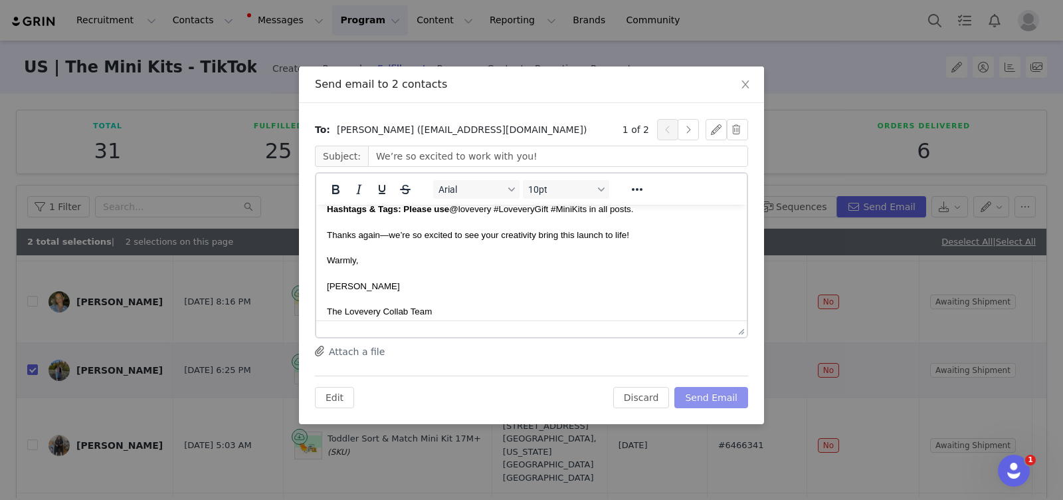
scroll to position [389, 0]
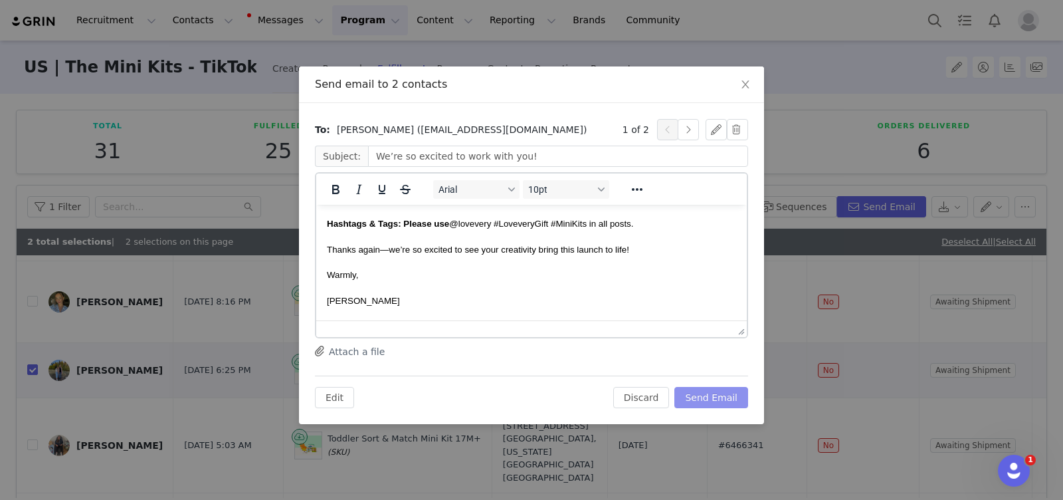
click at [707, 392] on button "Send Email" at bounding box center [711, 397] width 74 height 21
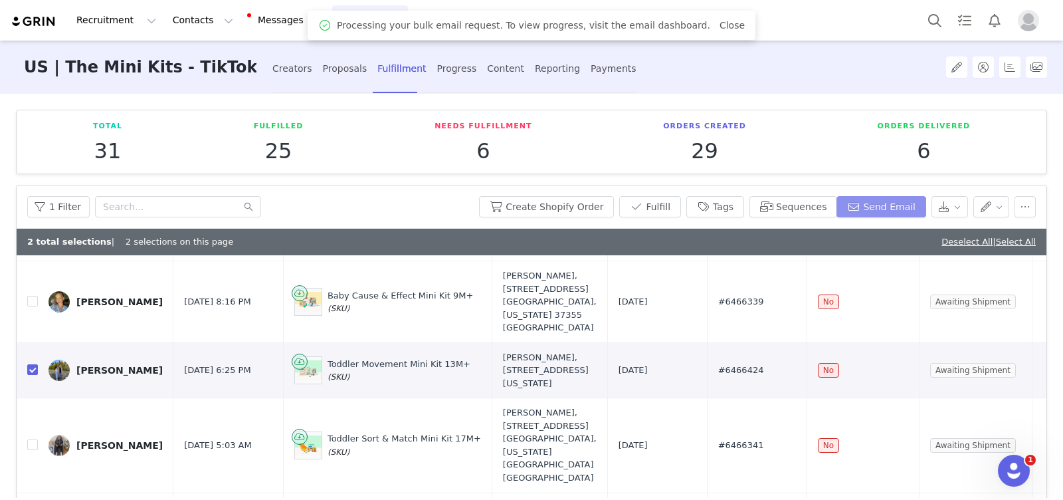
scroll to position [0, 0]
